Goal: Transaction & Acquisition: Purchase product/service

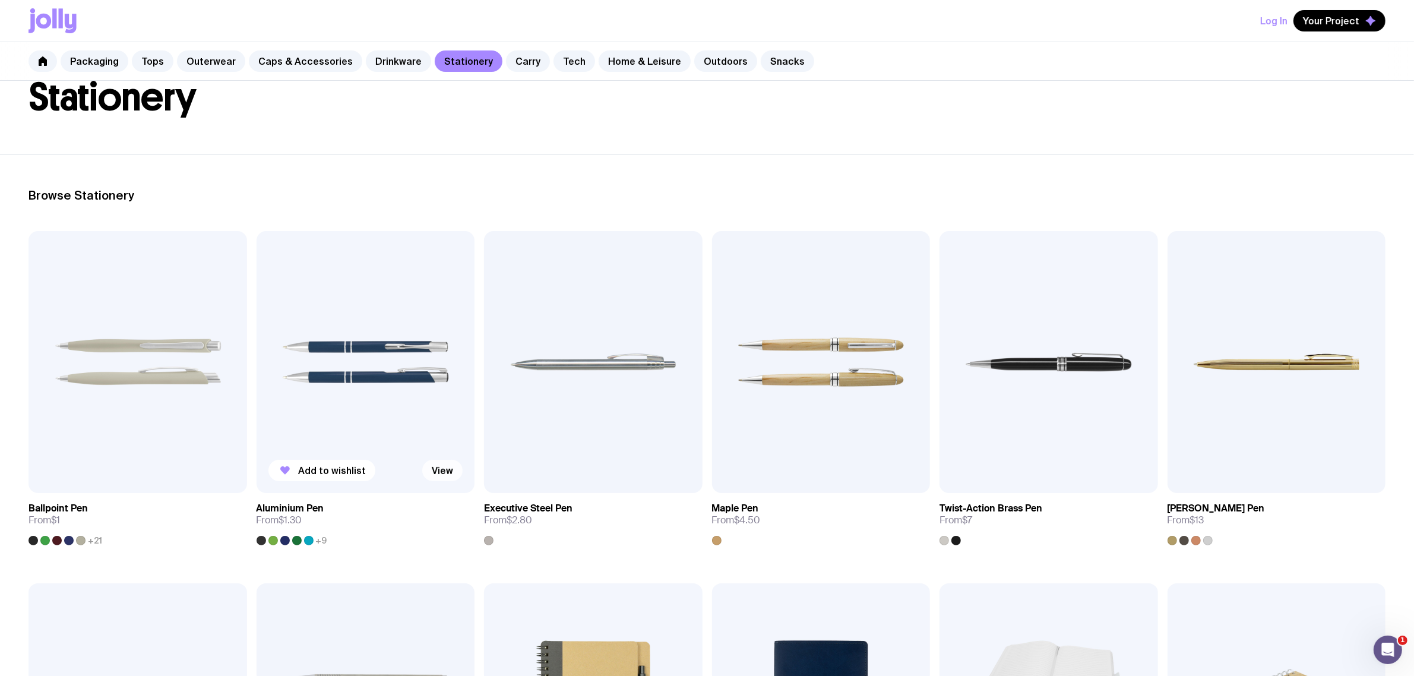
scroll to position [148, 0]
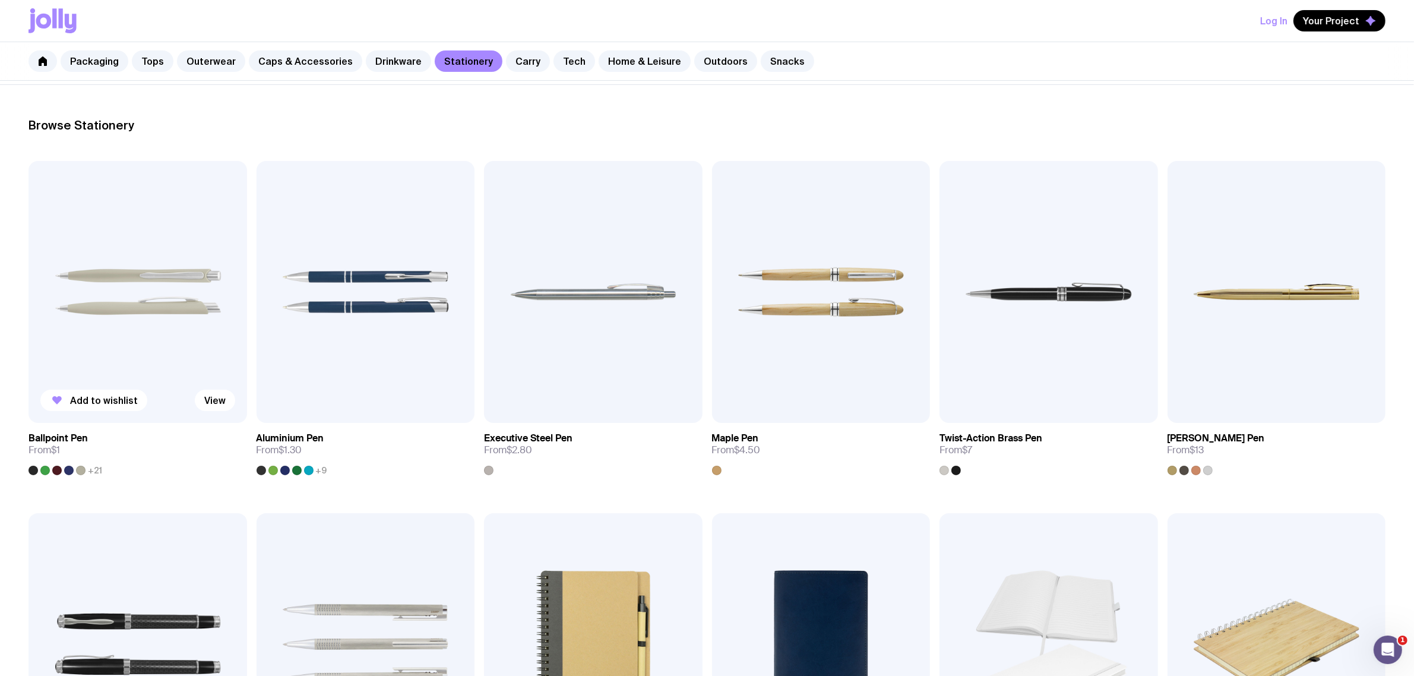
click at [103, 299] on img at bounding box center [138, 292] width 219 height 262
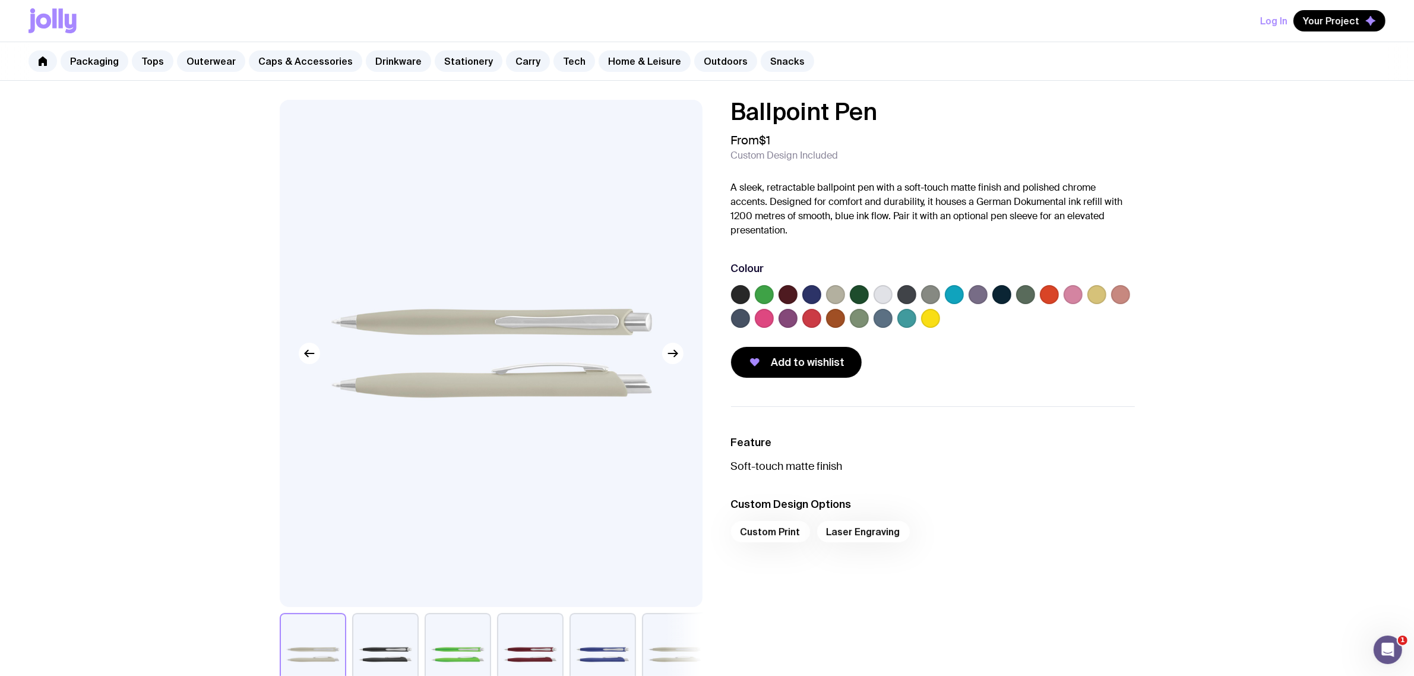
click at [897, 293] on label at bounding box center [906, 294] width 19 height 19
click at [0, 0] on input "radio" at bounding box center [0, 0] width 0 height 0
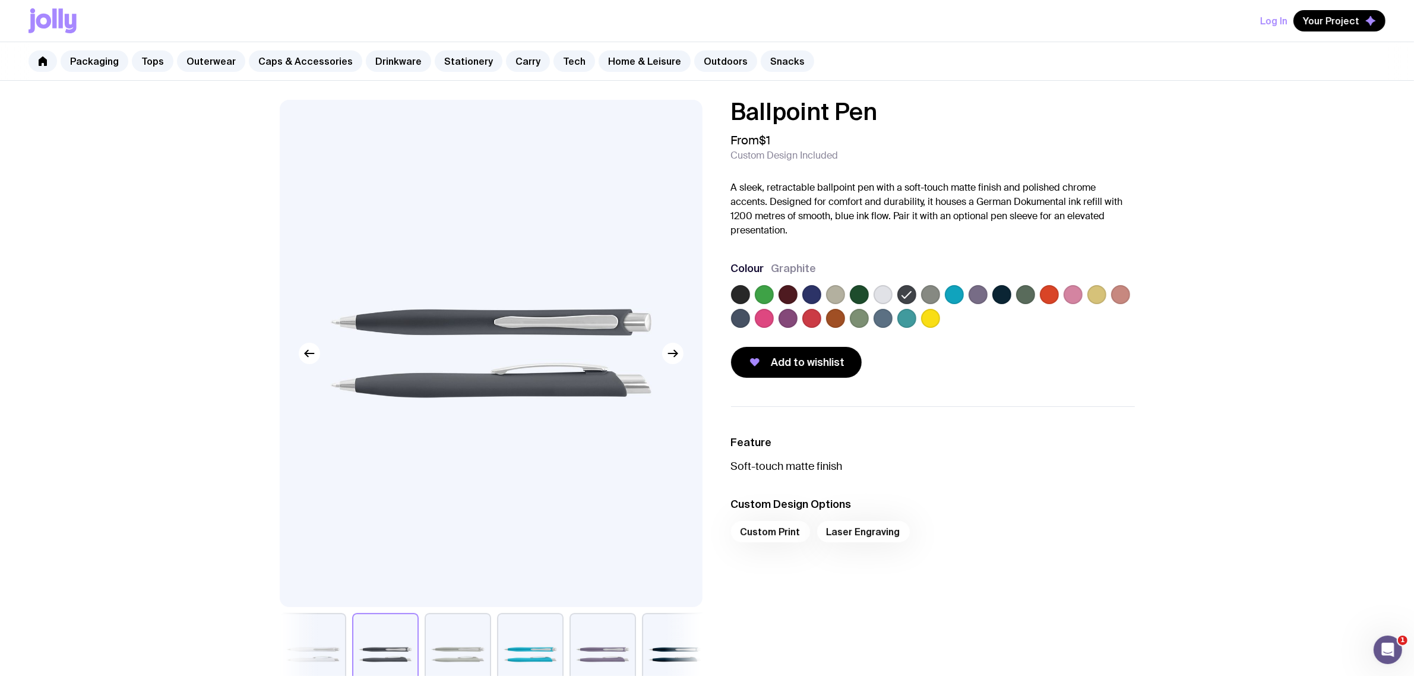
click at [886, 289] on label at bounding box center [882, 294] width 19 height 19
click at [0, 0] on input "radio" at bounding box center [0, 0] width 0 height 0
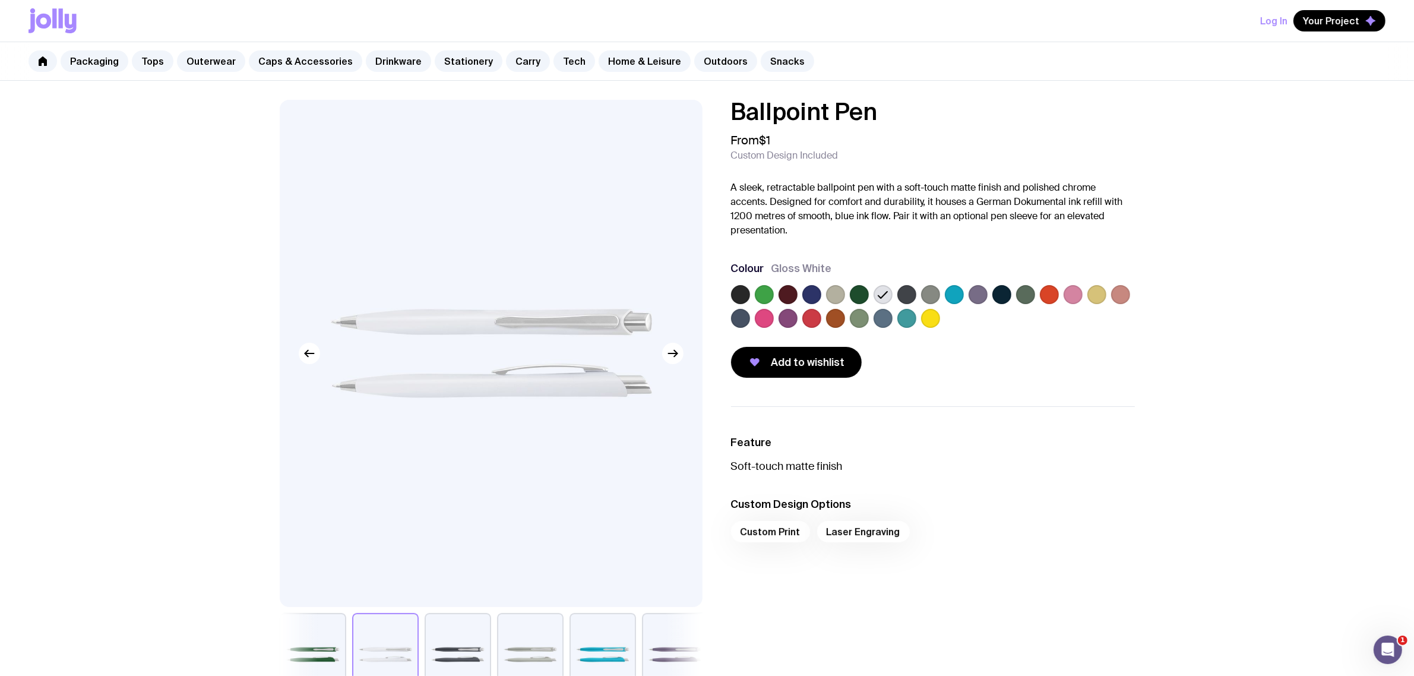
click at [540, 345] on img at bounding box center [490, 353] width 423 height 507
drag, startPoint x: 886, startPoint y: 105, endPoint x: 707, endPoint y: 101, distance: 179.4
click at [782, 102] on h1 "Ballpoint Pen" at bounding box center [933, 112] width 404 height 24
click at [940, 88] on div "Ballpoint Pen From $1 Custom Design Included A sleek, retractable ballpoint pen…" at bounding box center [707, 615] width 1414 height 1069
click at [262, 65] on link "Caps & Accessories" at bounding box center [305, 60] width 113 height 21
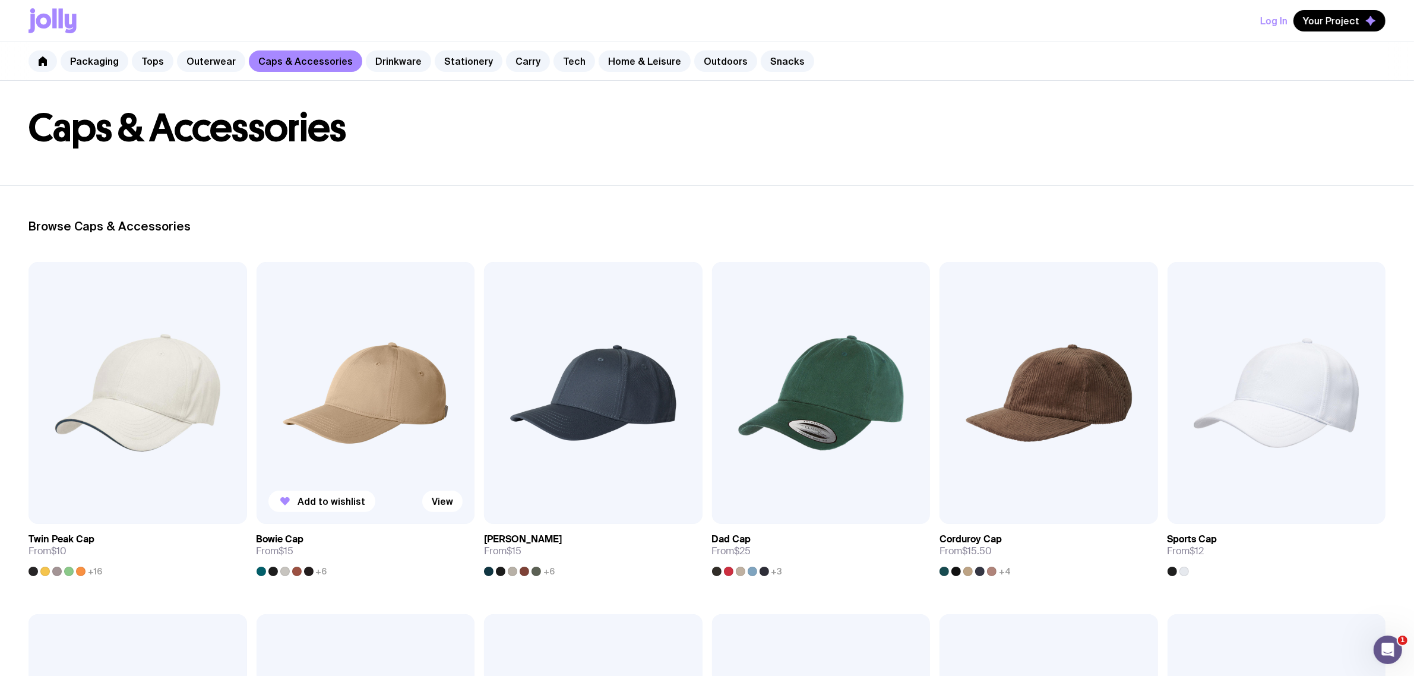
scroll to position [74, 0]
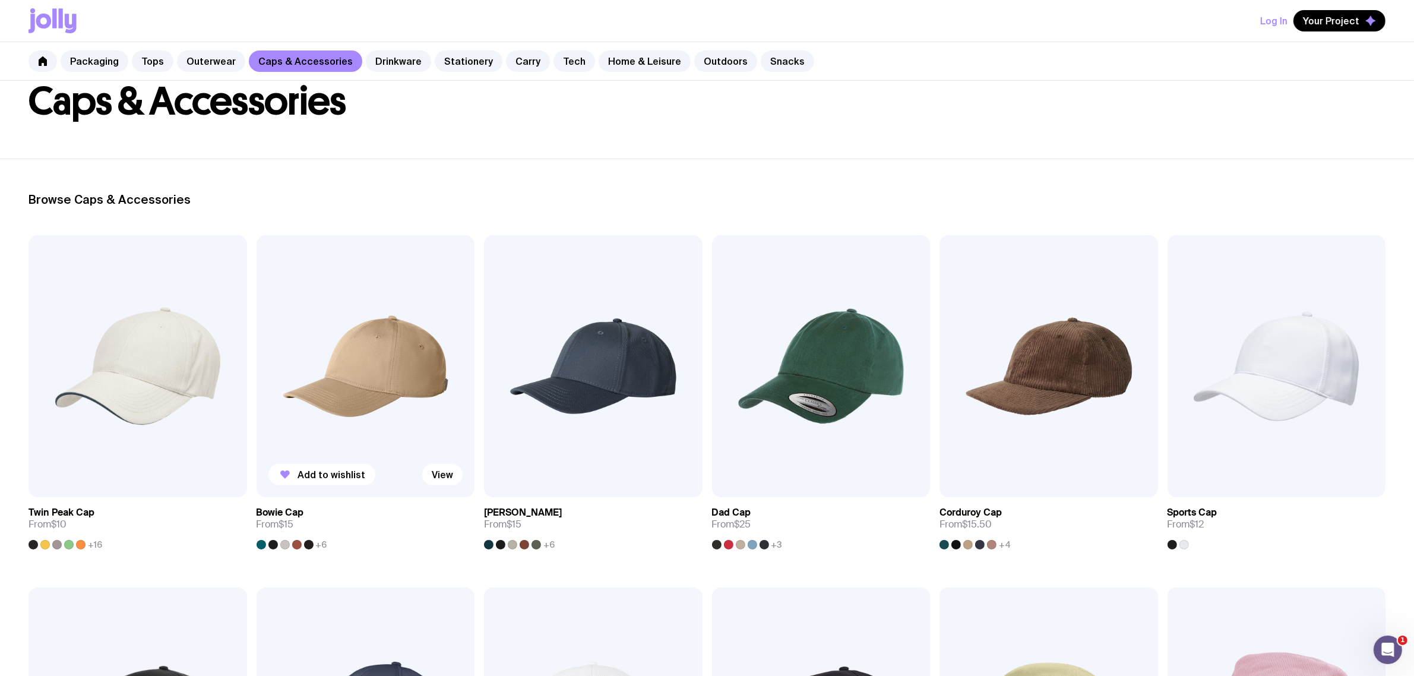
click at [311, 405] on img at bounding box center [366, 366] width 219 height 262
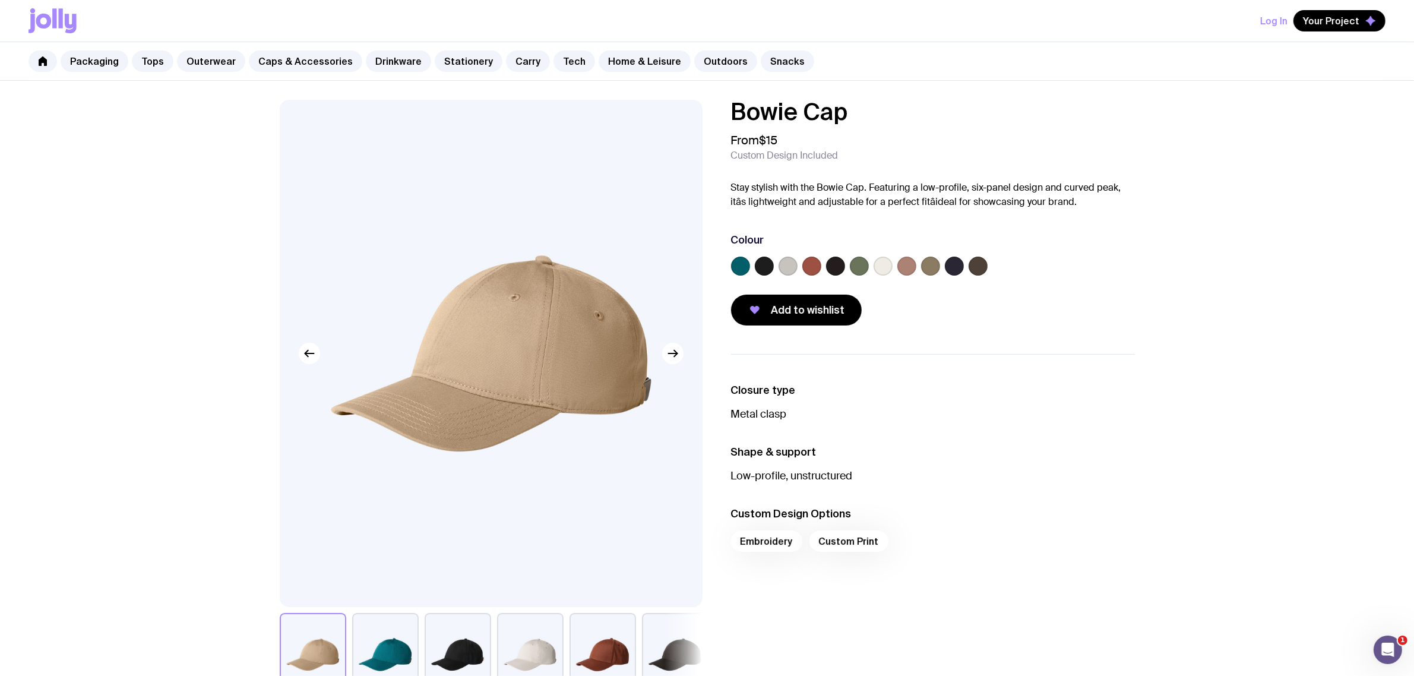
click at [888, 272] on label at bounding box center [882, 266] width 19 height 19
click at [0, 0] on input "radio" at bounding box center [0, 0] width 0 height 0
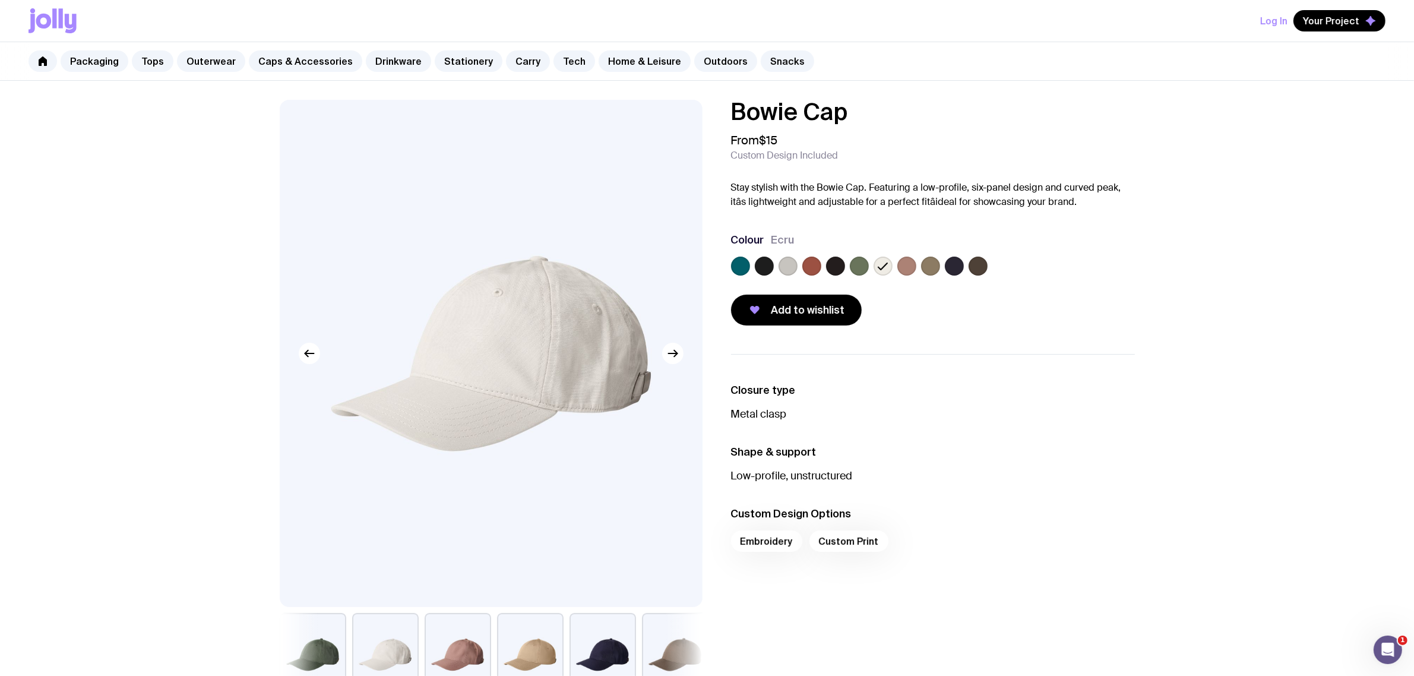
click at [783, 270] on label at bounding box center [787, 266] width 19 height 19
click at [0, 0] on input "radio" at bounding box center [0, 0] width 0 height 0
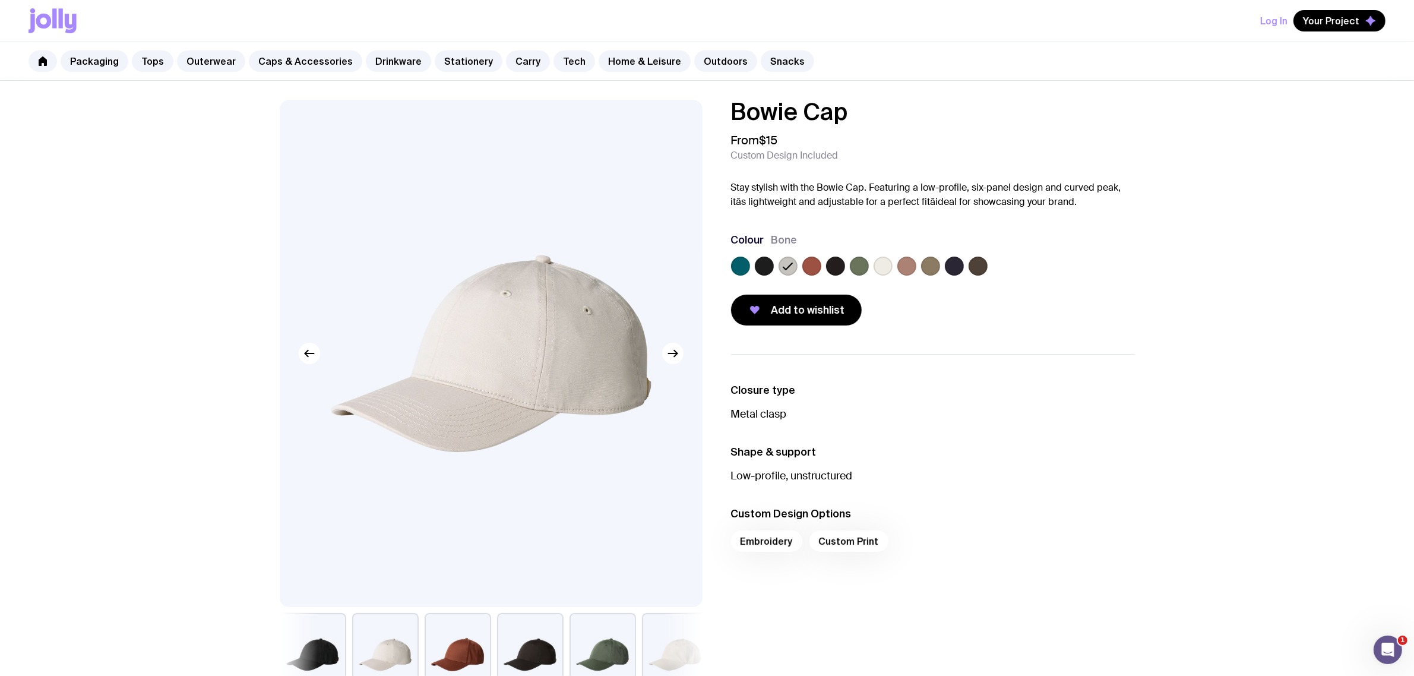
click at [884, 269] on label at bounding box center [882, 266] width 19 height 19
click at [0, 0] on input "radio" at bounding box center [0, 0] width 0 height 0
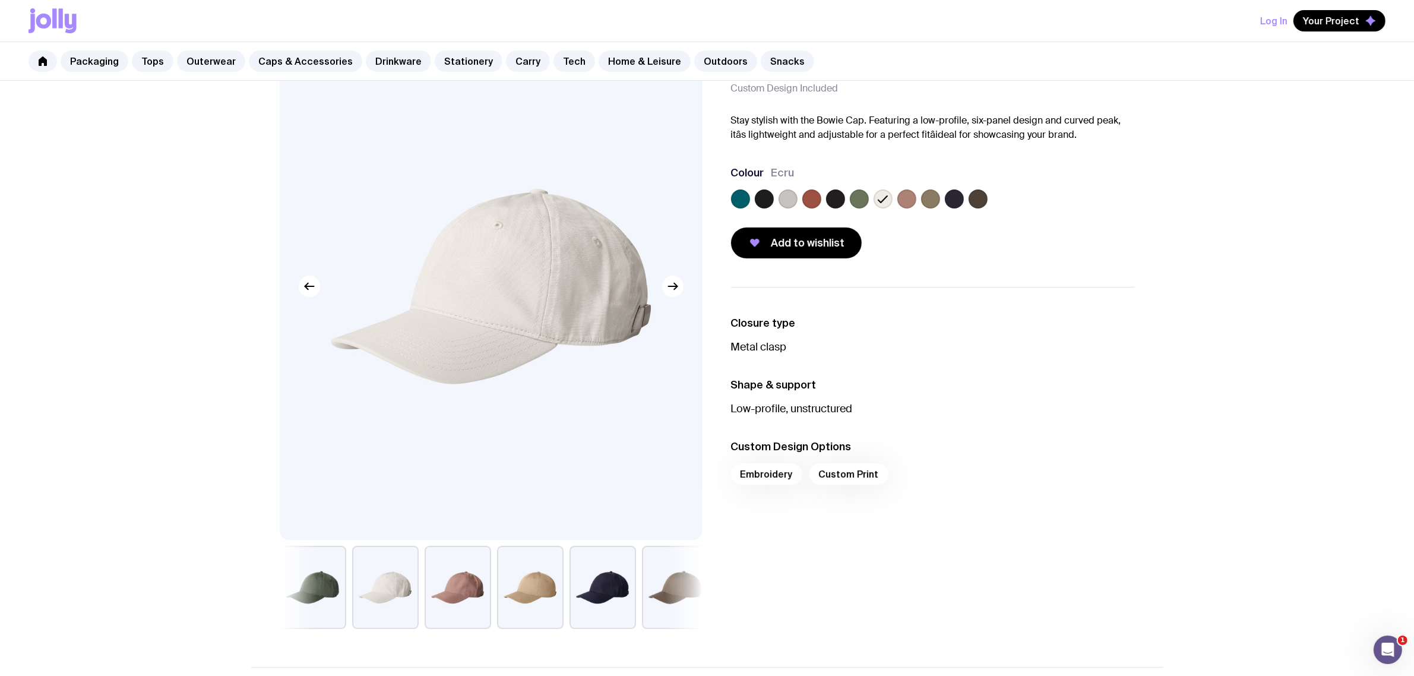
scroll to position [148, 0]
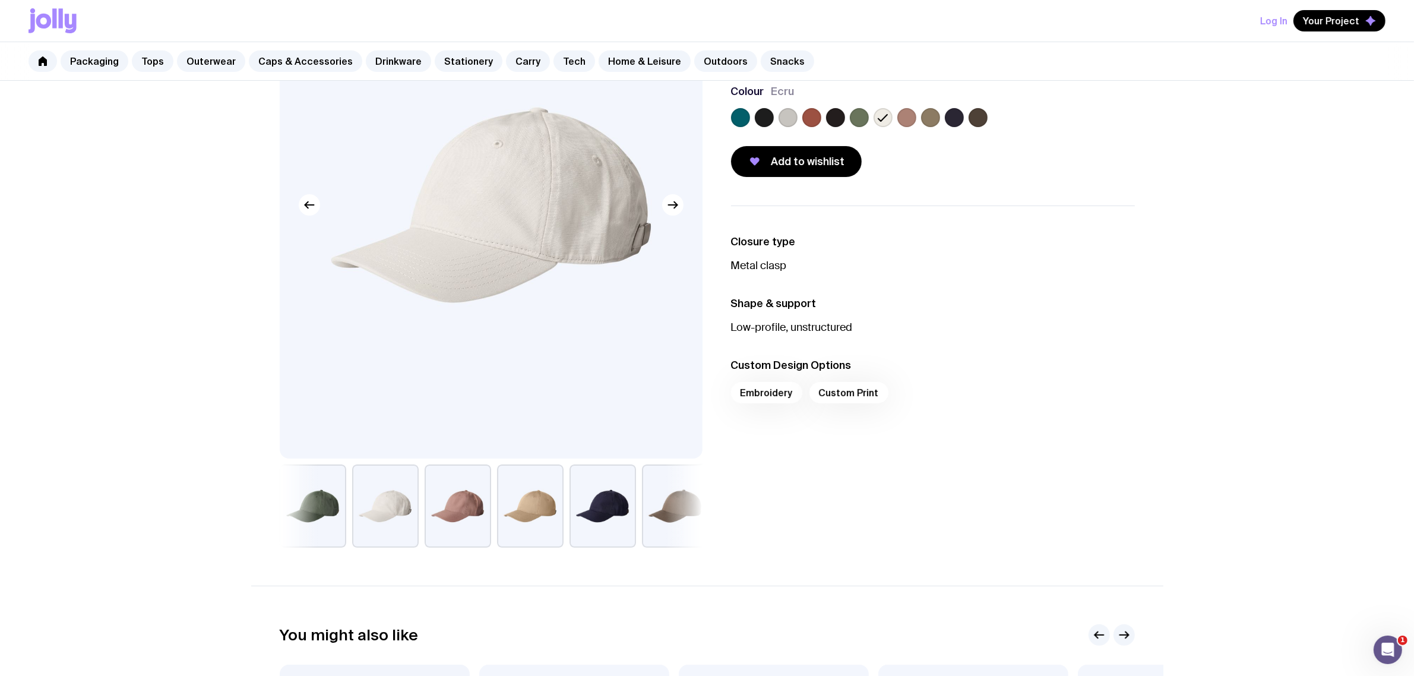
click at [393, 515] on button "button" at bounding box center [385, 505] width 67 height 83
click at [394, 511] on button "button" at bounding box center [385, 505] width 67 height 83
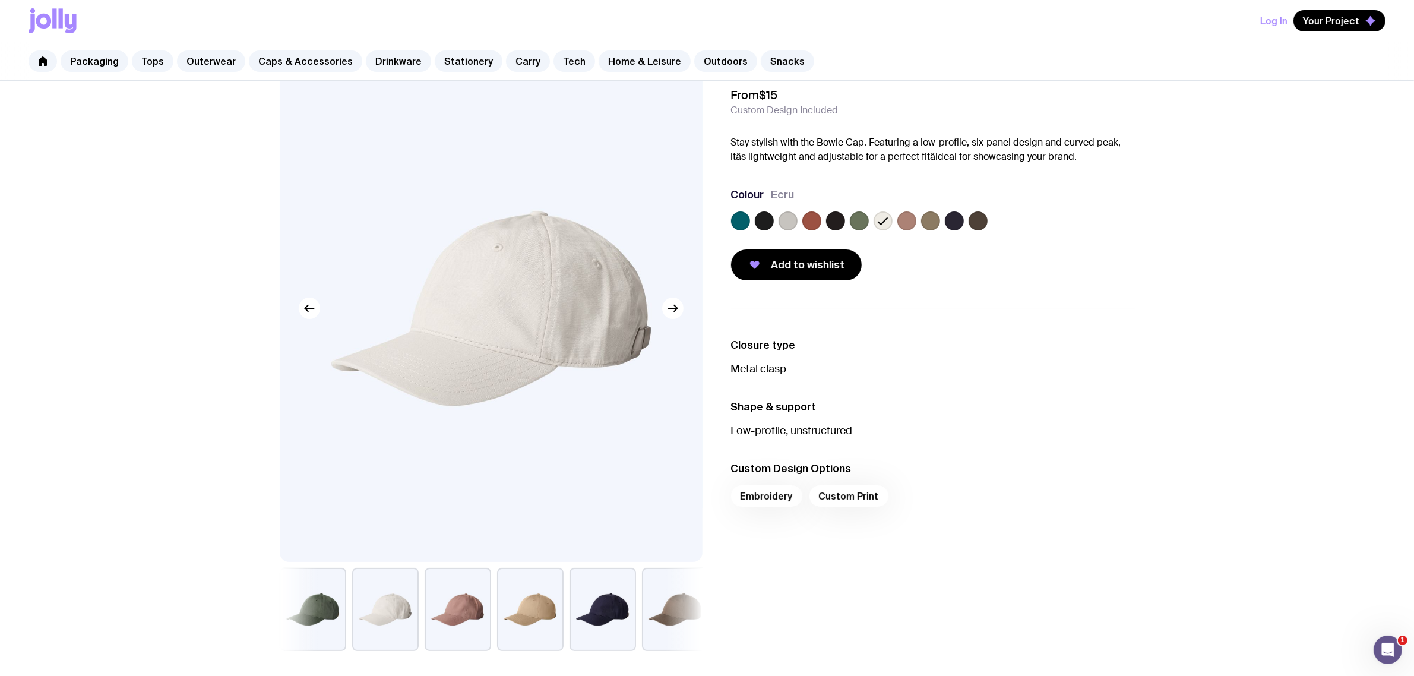
scroll to position [74, 0]
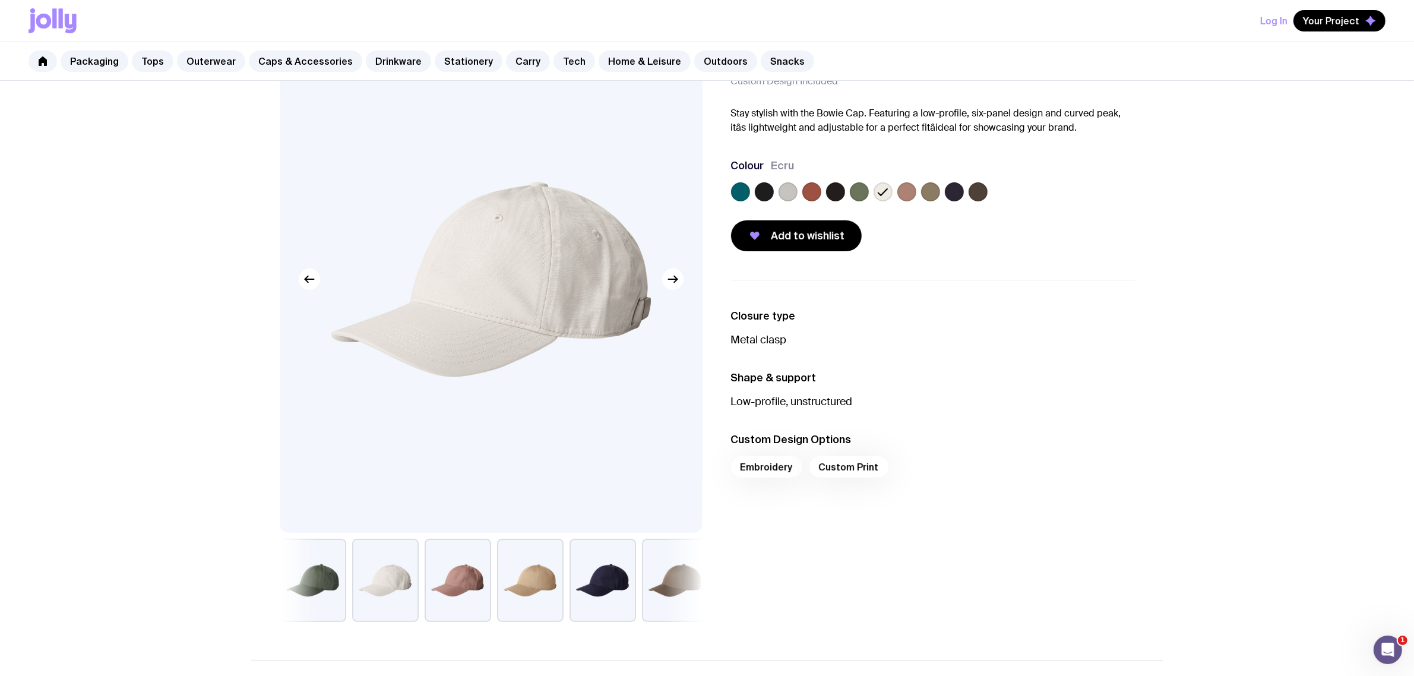
click at [322, 591] on button "button" at bounding box center [313, 580] width 67 height 83
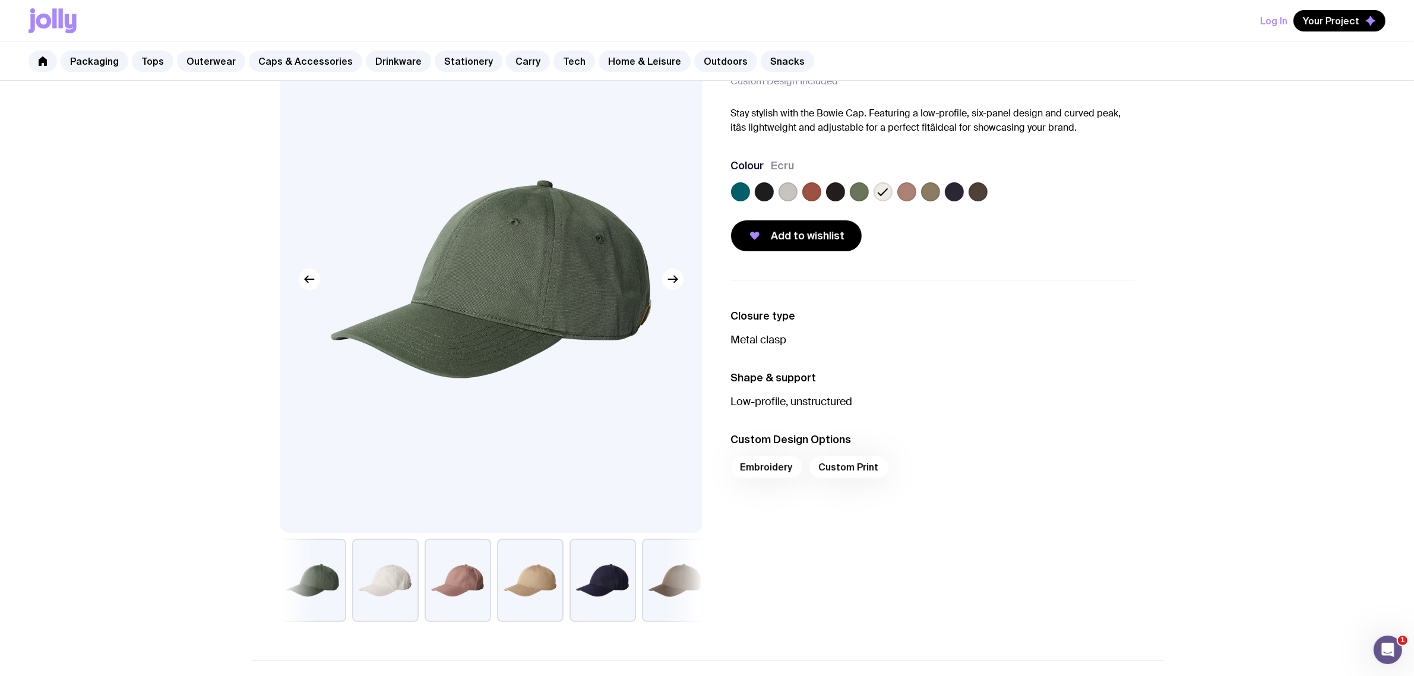
click at [368, 581] on button "button" at bounding box center [385, 580] width 67 height 83
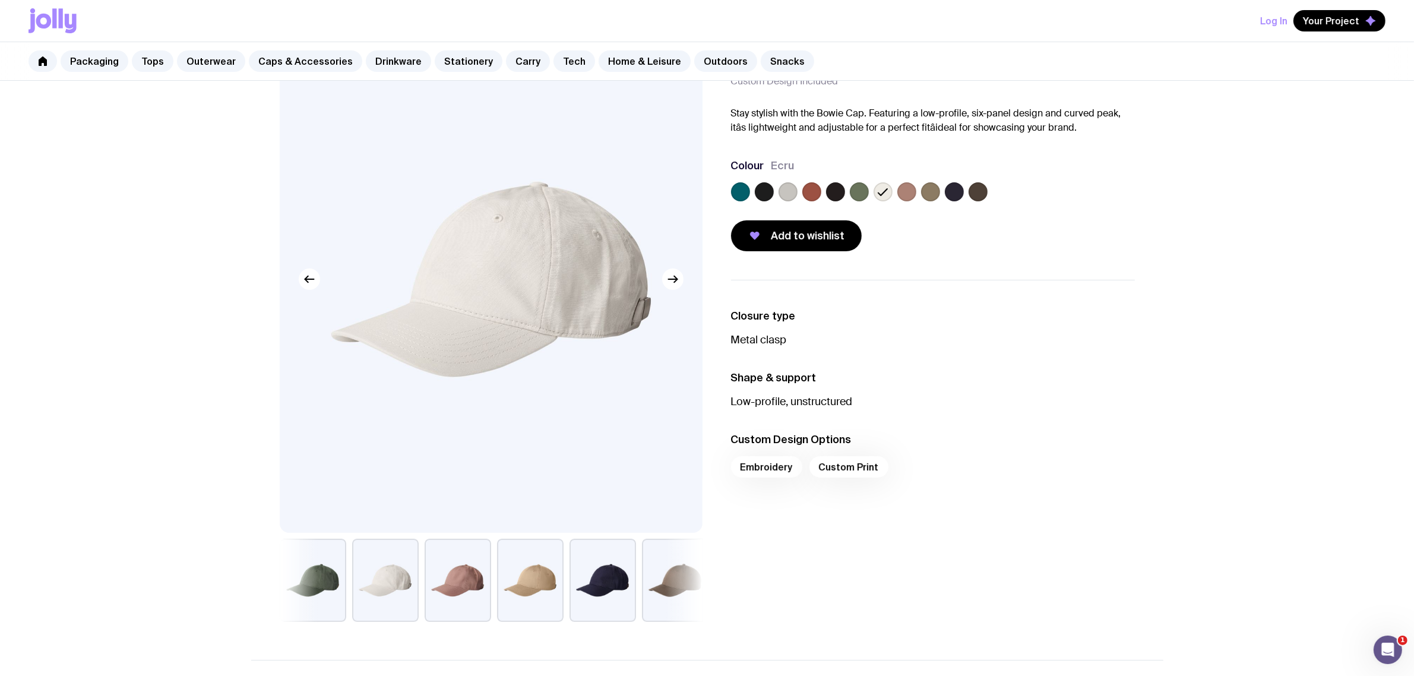
click at [790, 188] on label at bounding box center [787, 191] width 19 height 19
click at [0, 0] on input "radio" at bounding box center [0, 0] width 0 height 0
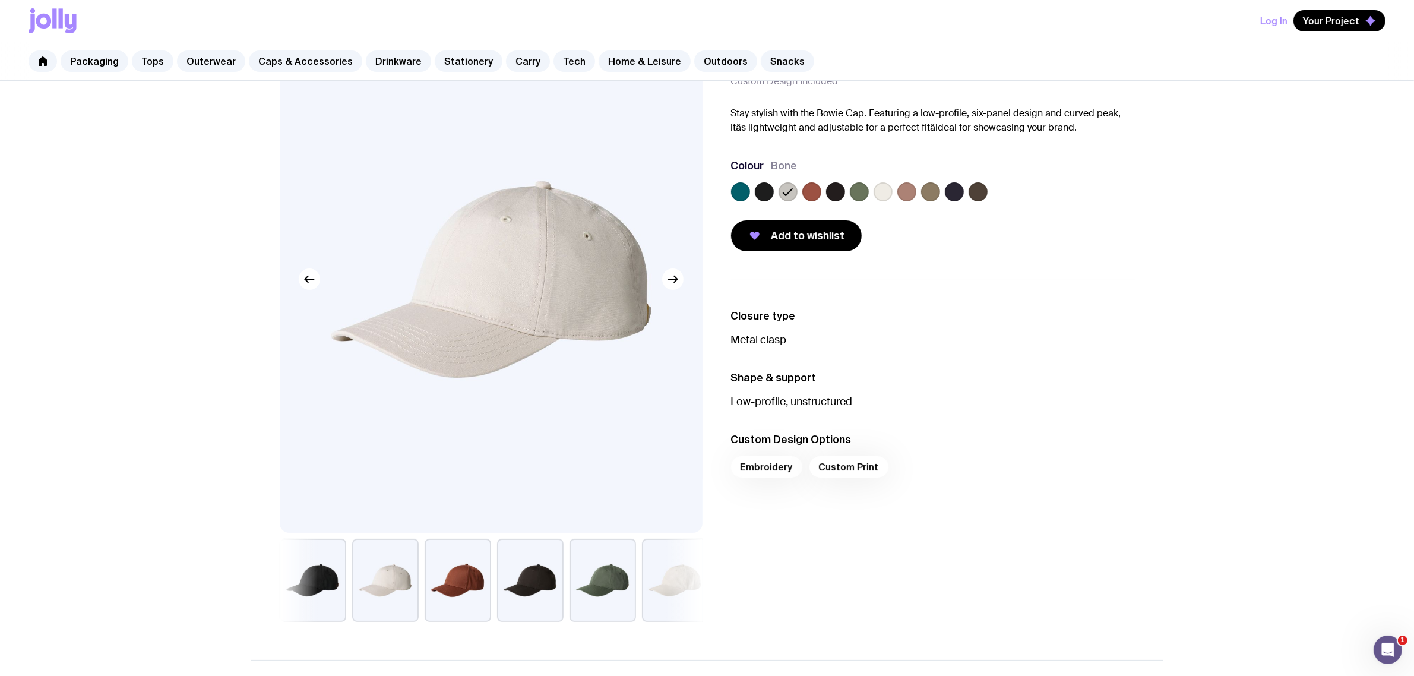
click at [883, 193] on label at bounding box center [882, 191] width 19 height 19
click at [0, 0] on input "radio" at bounding box center [0, 0] width 0 height 0
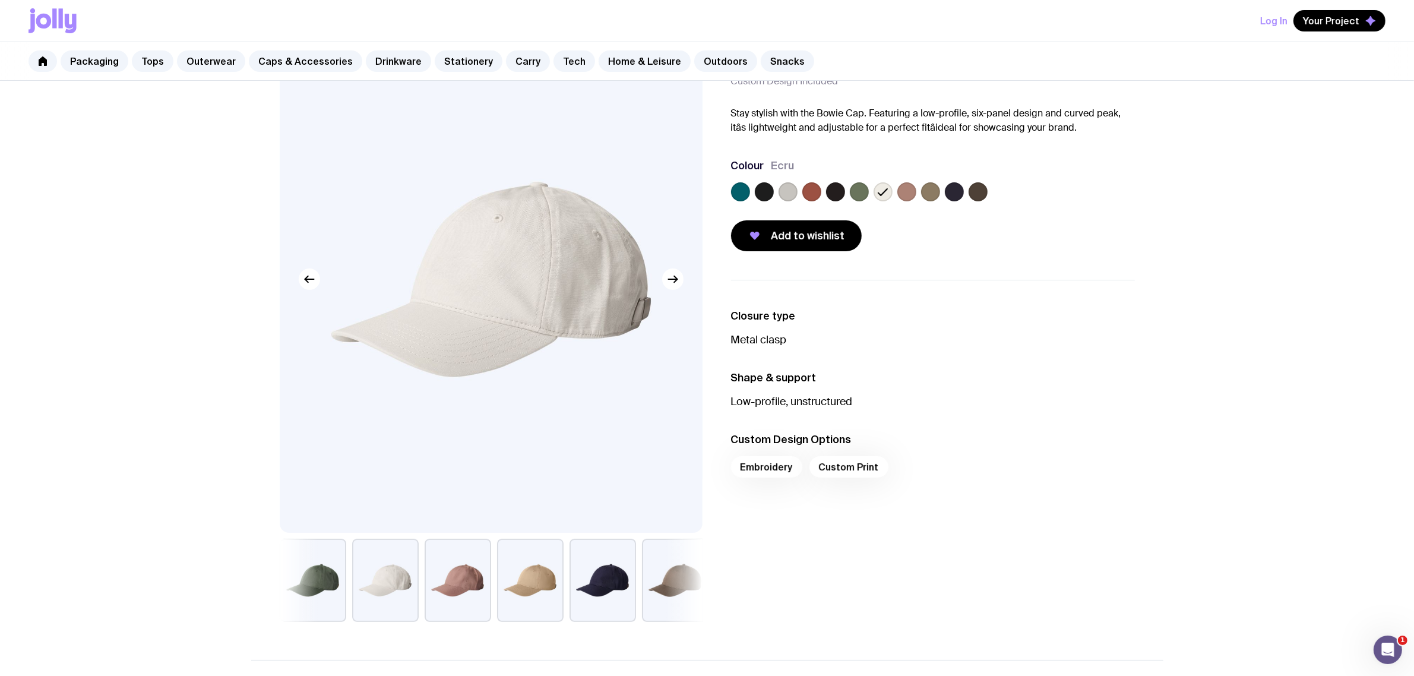
click at [932, 191] on label at bounding box center [930, 191] width 19 height 19
click at [0, 0] on input "radio" at bounding box center [0, 0] width 0 height 0
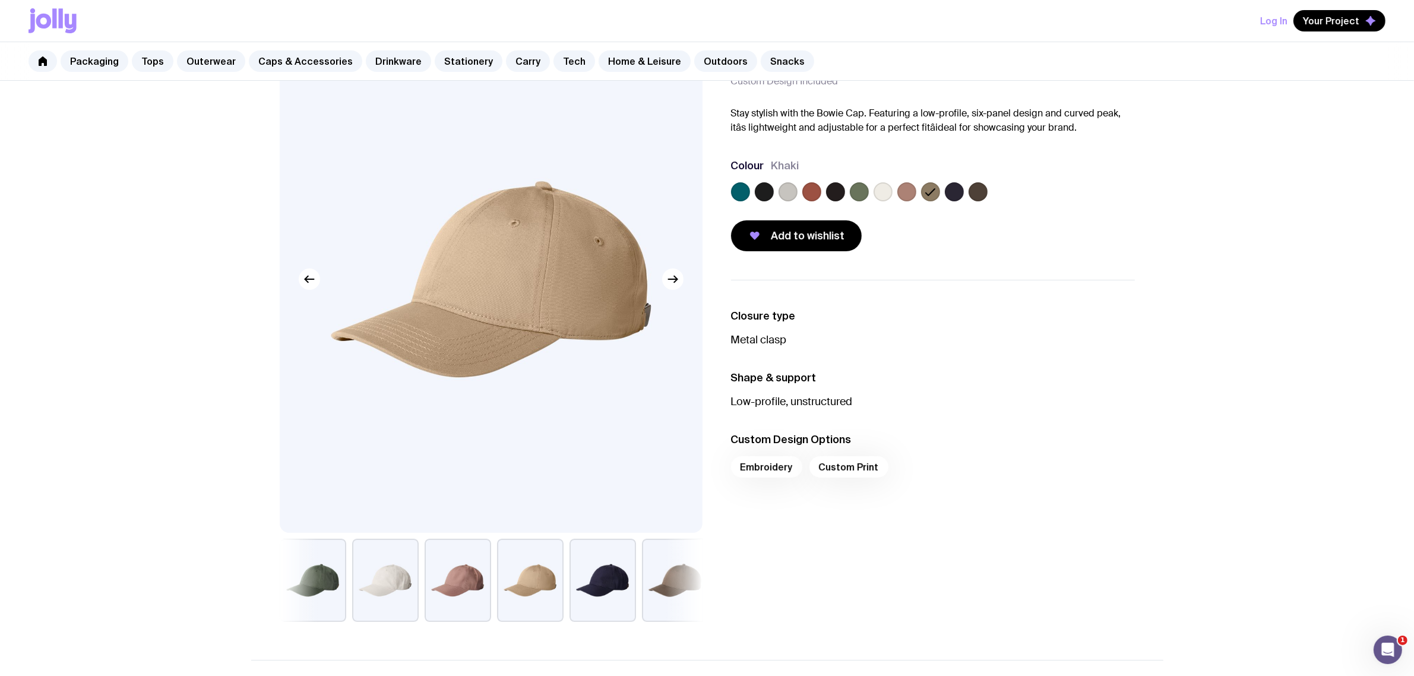
click at [889, 193] on label at bounding box center [882, 191] width 19 height 19
click at [0, 0] on input "radio" at bounding box center [0, 0] width 0 height 0
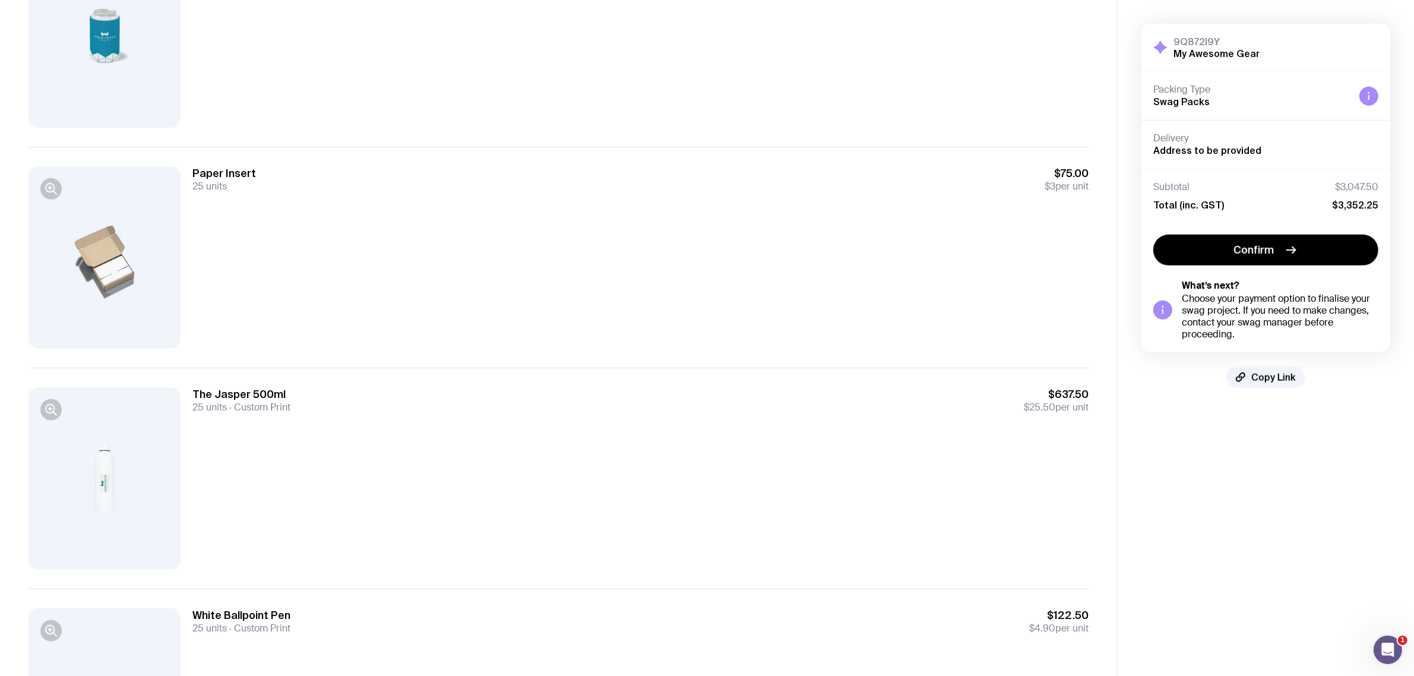
scroll to position [1236, 0]
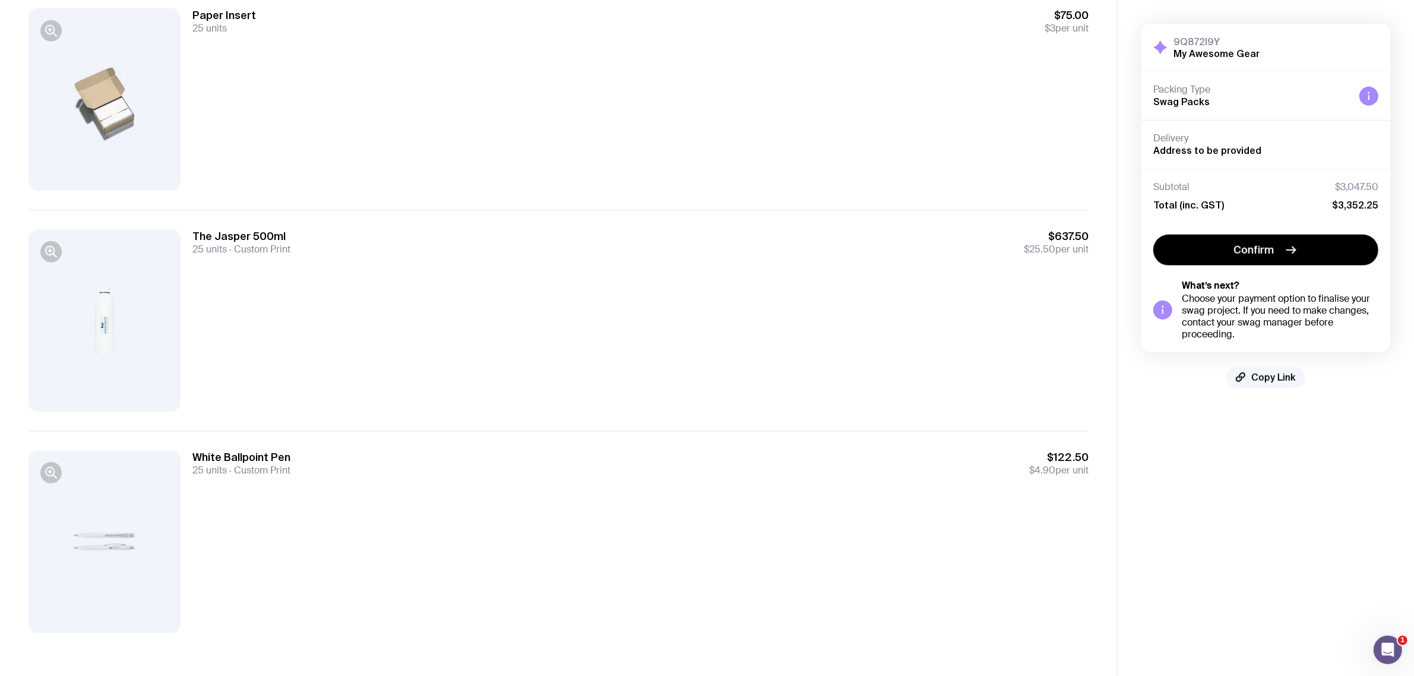
click at [1294, 372] on span "Copy Link" at bounding box center [1273, 377] width 45 height 12
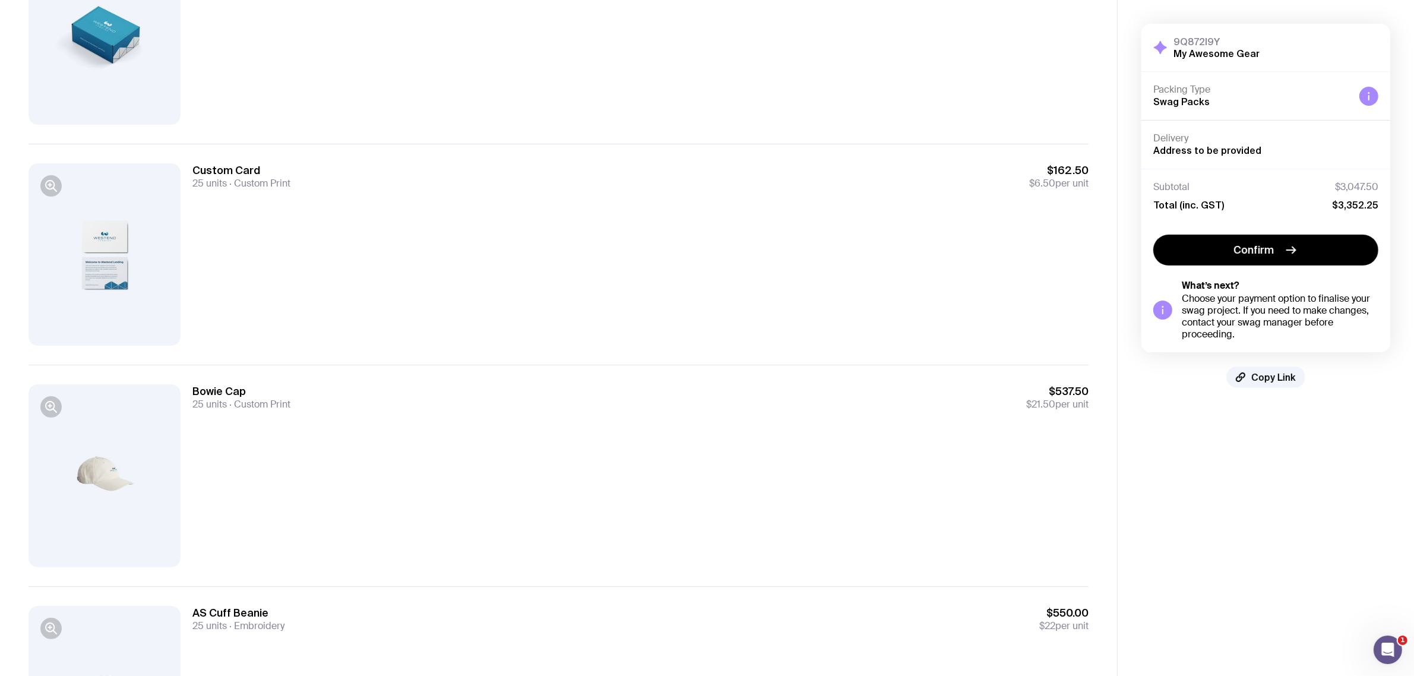
scroll to position [0, 0]
